Goal: Connect with others: Connect with others

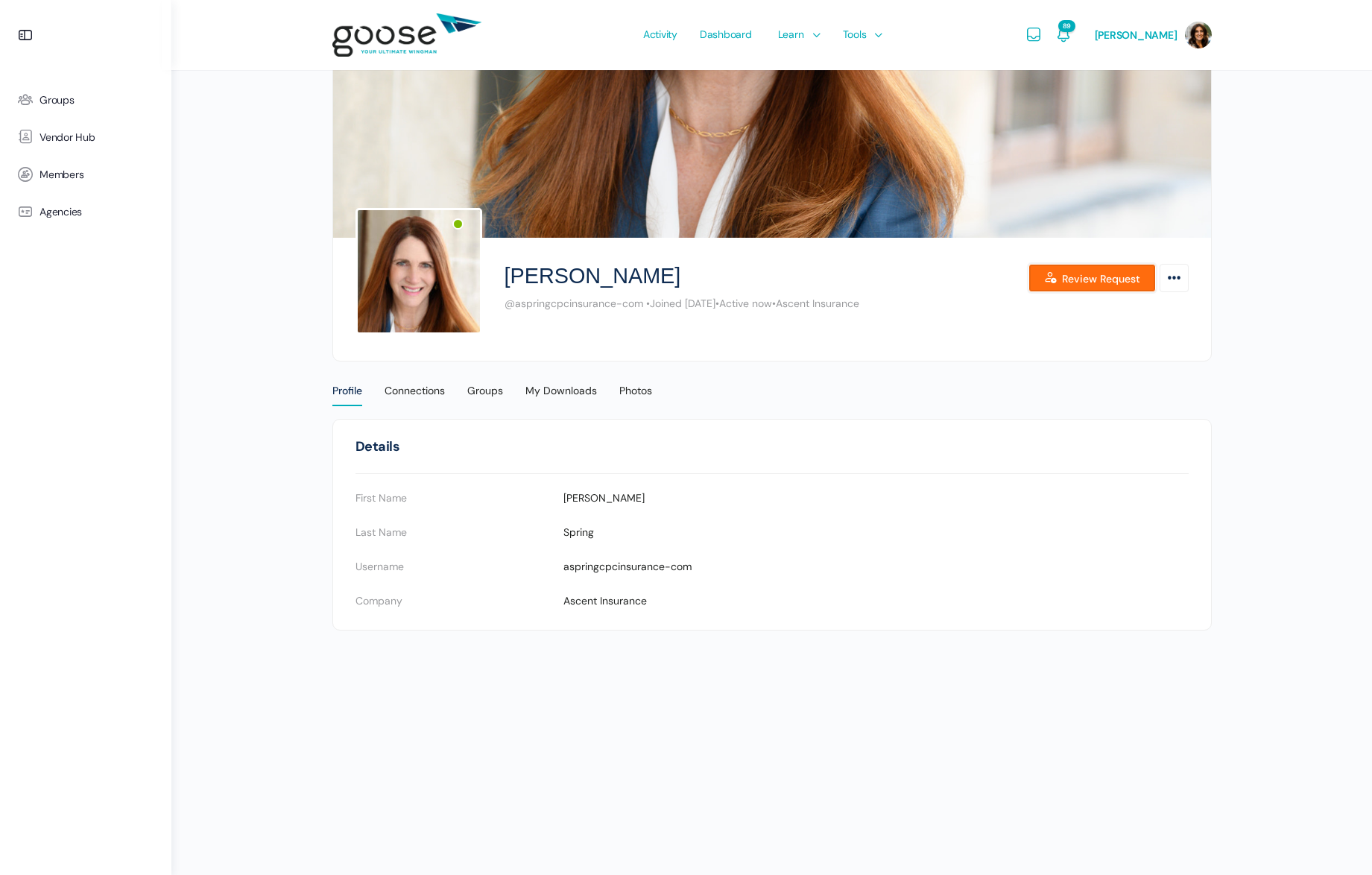
click at [1068, 278] on link "Review Request" at bounding box center [1092, 277] width 127 height 29
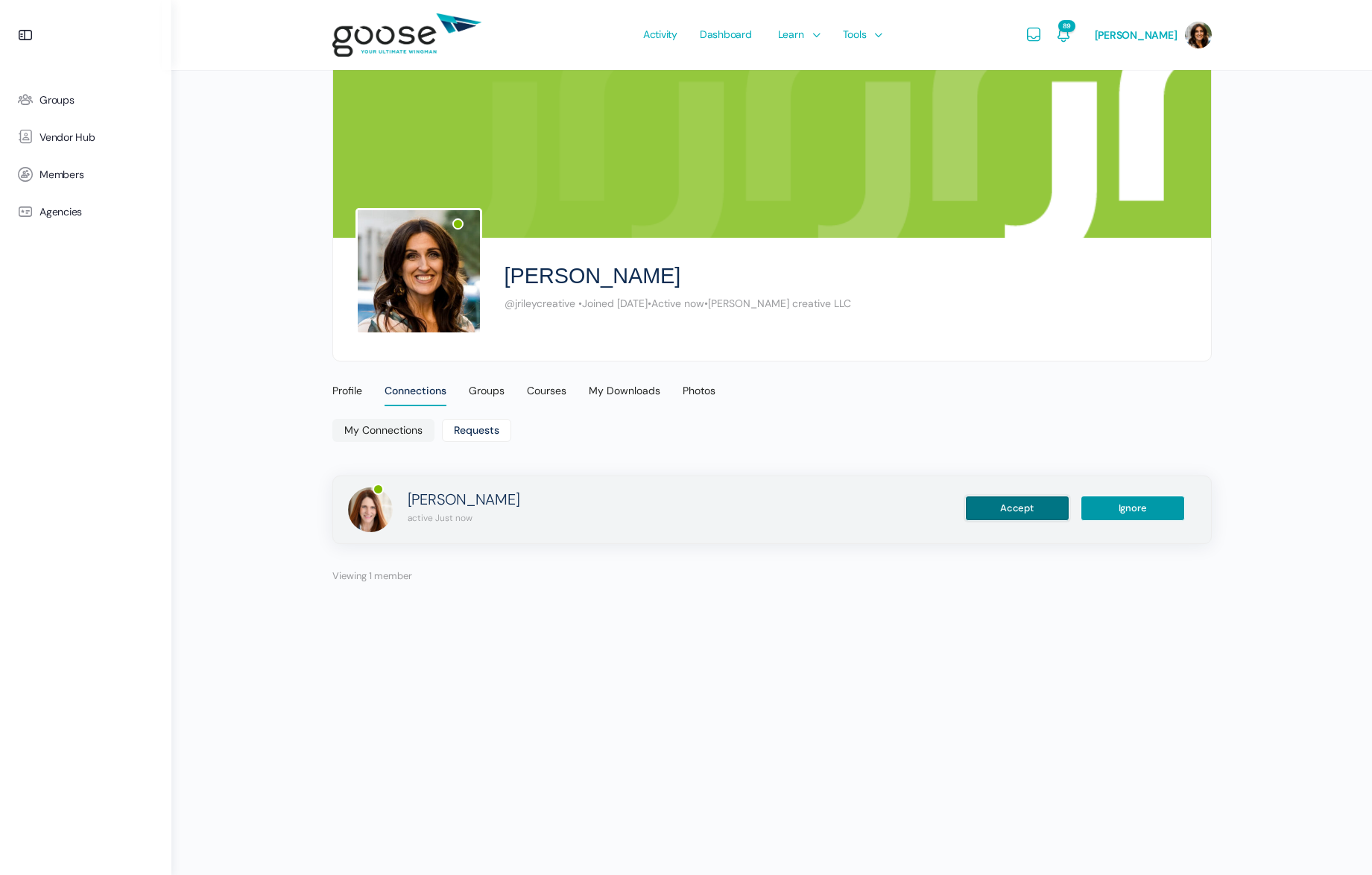
click at [1000, 509] on button "Accept" at bounding box center [1017, 508] width 104 height 25
